Goal: Transaction & Acquisition: Purchase product/service

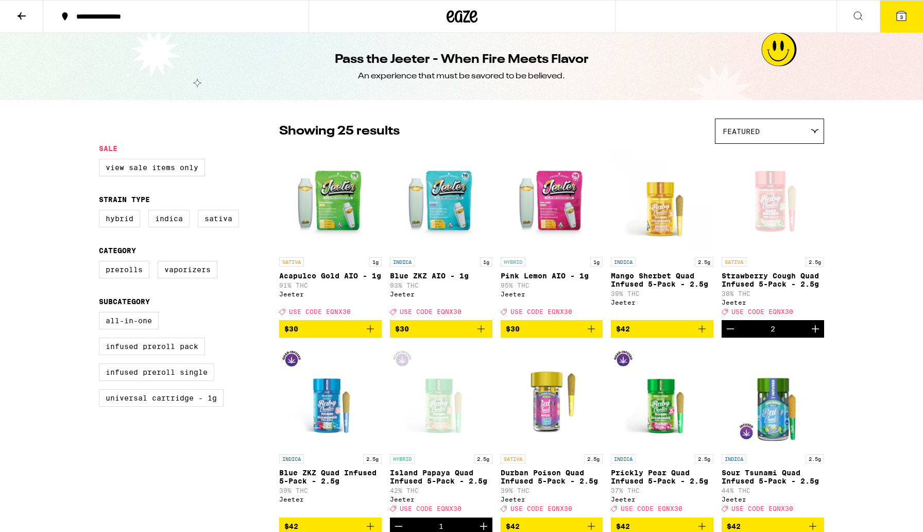
click at [907, 18] on icon at bounding box center [901, 16] width 12 height 12
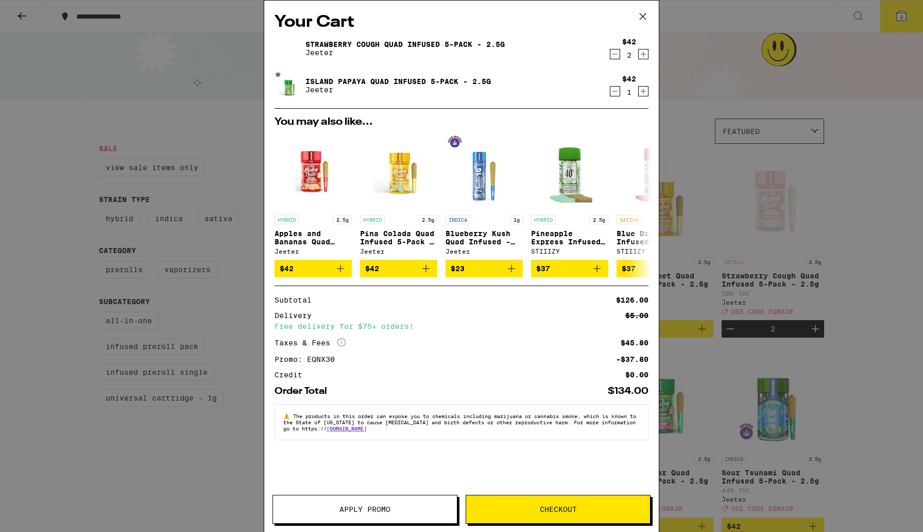
click at [533, 509] on span "Checkout" at bounding box center [558, 508] width 184 height 7
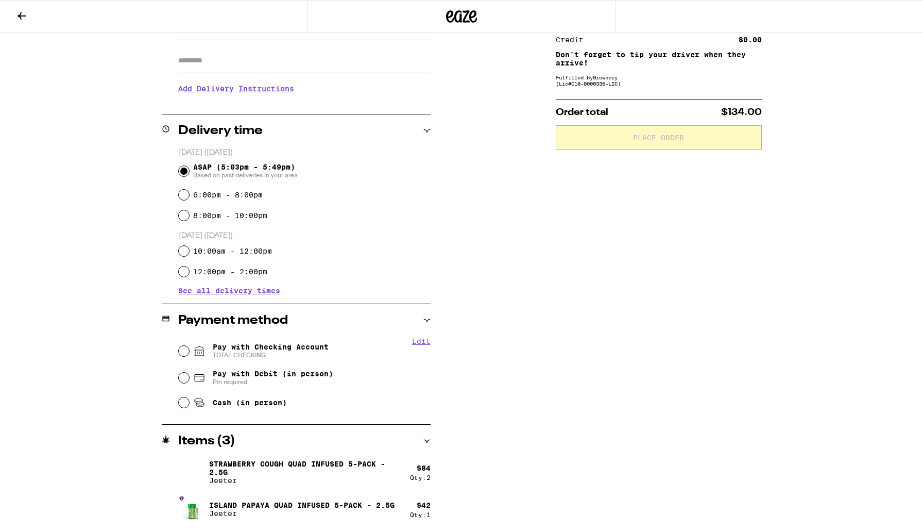
scroll to position [174, 0]
click at [183, 354] on input "Pay with Checking Account TOTAL CHECKING" at bounding box center [184, 350] width 10 height 10
radio input "true"
click at [183, 354] on input "Pay with Checking Account TOTAL CHECKING" at bounding box center [184, 350] width 10 height 10
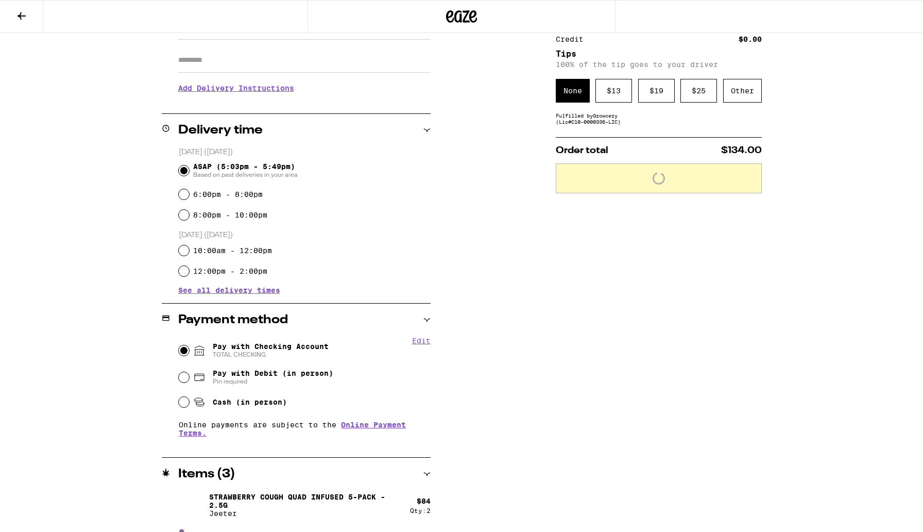
click at [183, 354] on input "Pay with Checking Account TOTAL CHECKING" at bounding box center [184, 350] width 10 height 10
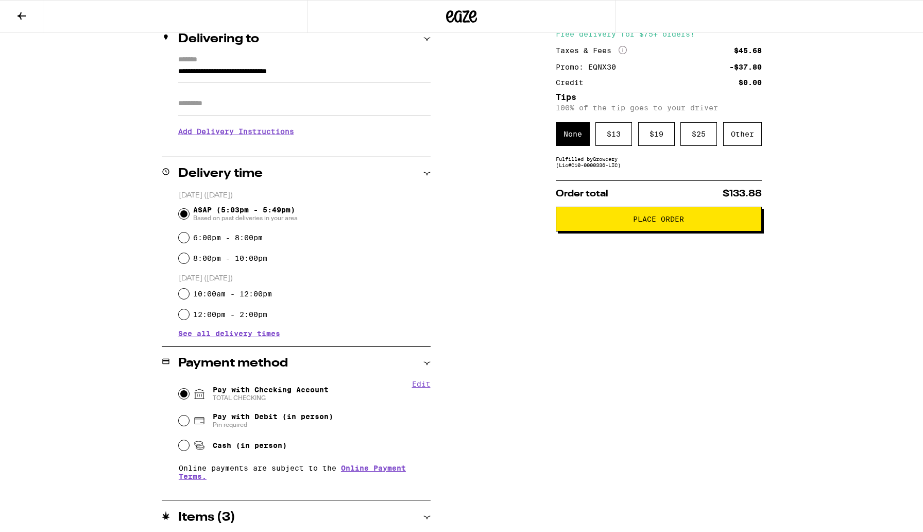
scroll to position [0, 0]
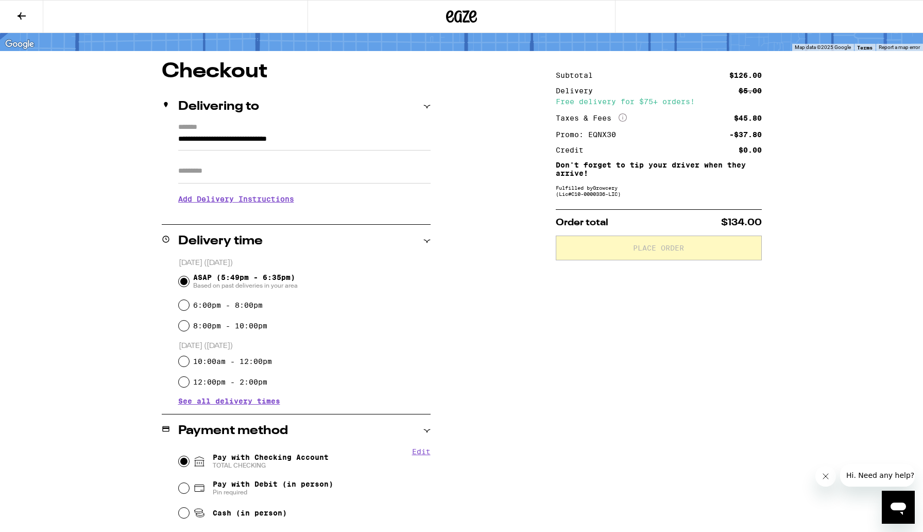
click at [183, 464] on input "Pay with Checking Account TOTAL CHECKING" at bounding box center [184, 461] width 10 height 10
radio input "true"
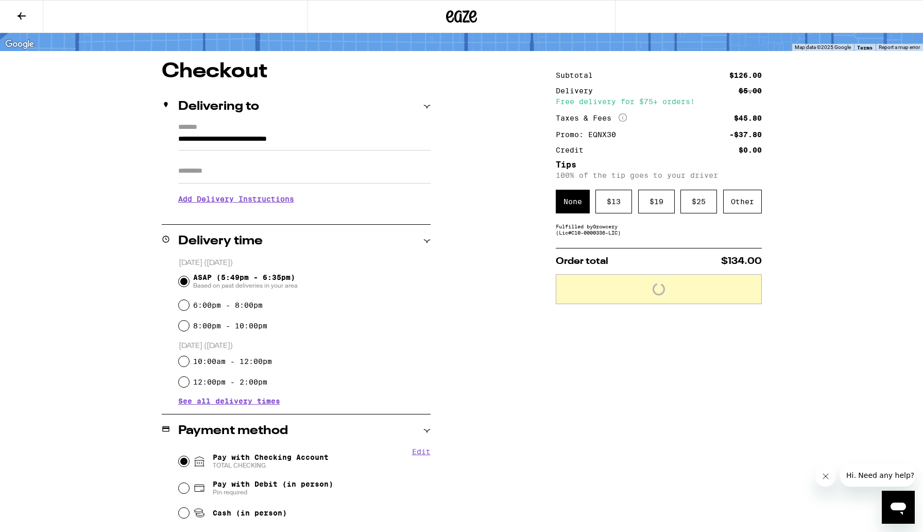
click at [183, 464] on input "Pay with Checking Account TOTAL CHECKING" at bounding box center [184, 461] width 10 height 10
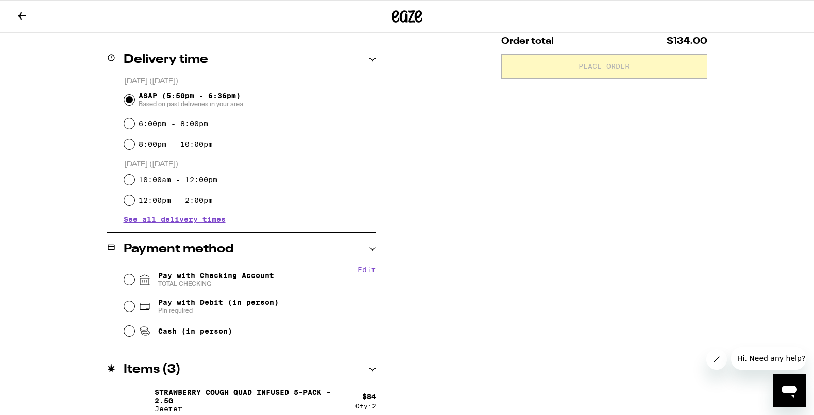
scroll to position [258, 0]
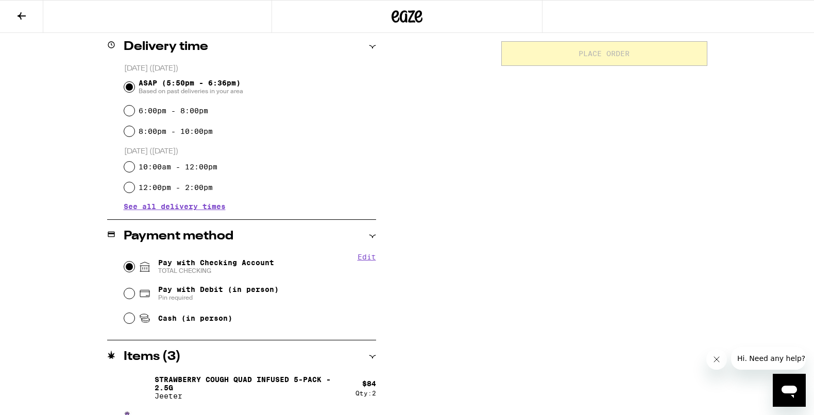
click at [128, 269] on input "Pay with Checking Account TOTAL CHECKING" at bounding box center [129, 267] width 10 height 10
radio input "true"
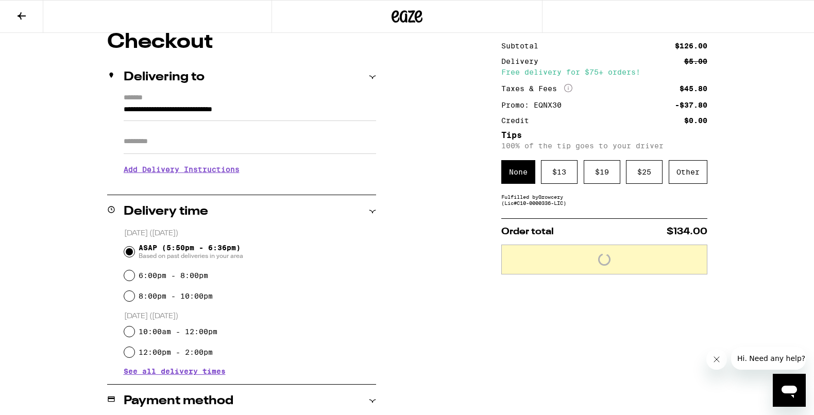
scroll to position [55, 0]
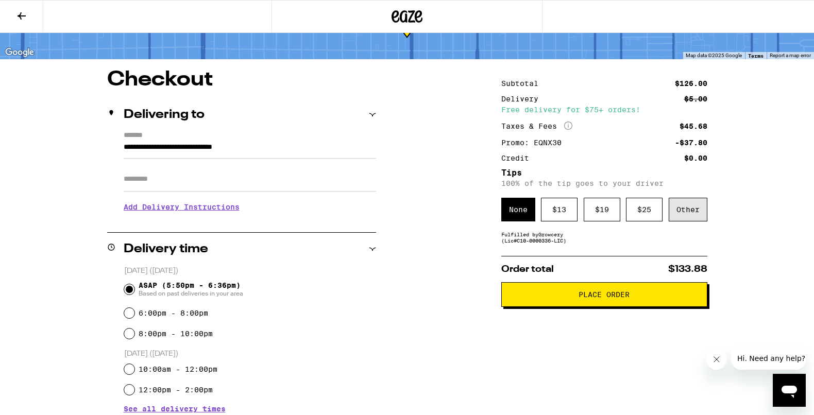
click at [682, 216] on div "Other" at bounding box center [688, 210] width 39 height 24
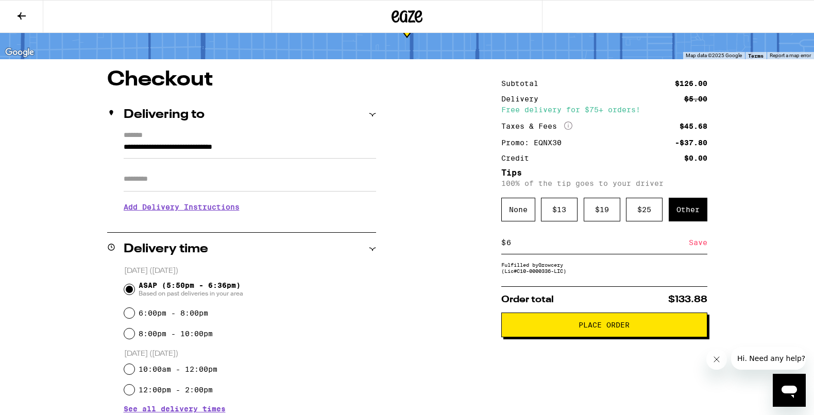
type input "6"
click at [694, 244] on div "Save" at bounding box center [698, 242] width 19 height 23
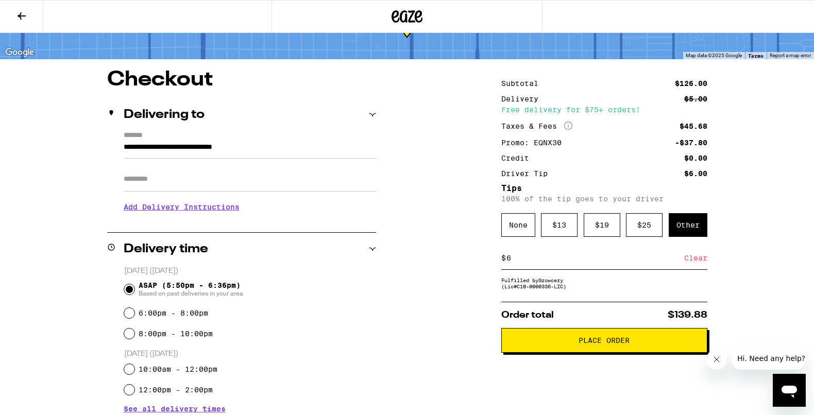
click at [608, 344] on span "Place Order" at bounding box center [603, 340] width 51 height 7
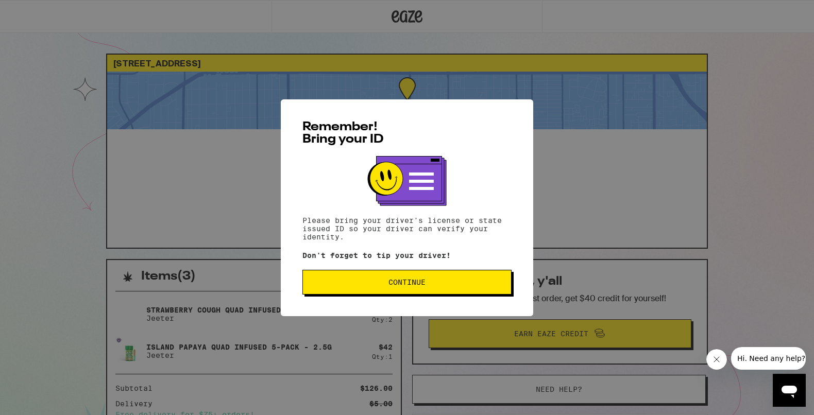
click at [427, 279] on button "Continue" at bounding box center [406, 282] width 209 height 25
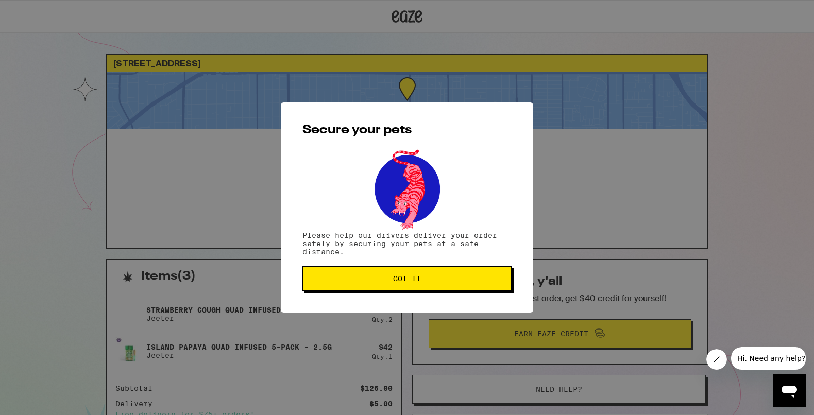
click at [428, 279] on span "Got it" at bounding box center [407, 278] width 192 height 7
